Goal: Task Accomplishment & Management: Manage account settings

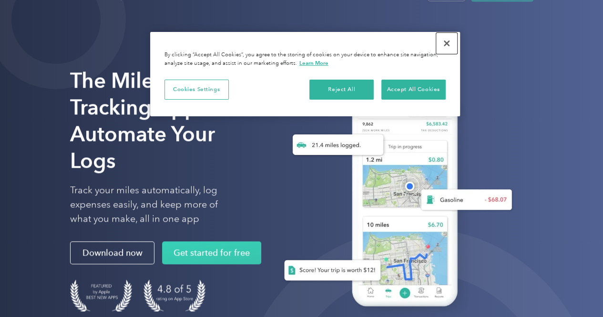
click at [454, 41] on button "Close" at bounding box center [446, 43] width 21 height 21
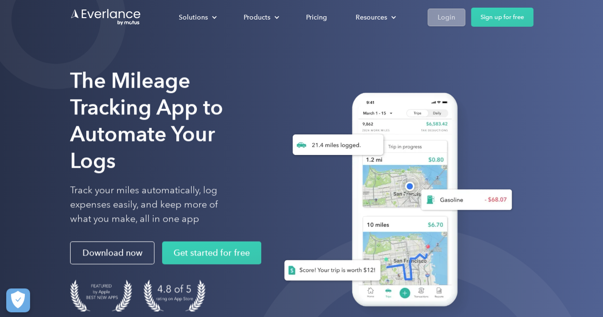
click at [445, 14] on div "Login" at bounding box center [446, 17] width 18 height 12
